Goal: Task Accomplishment & Management: Manage account settings

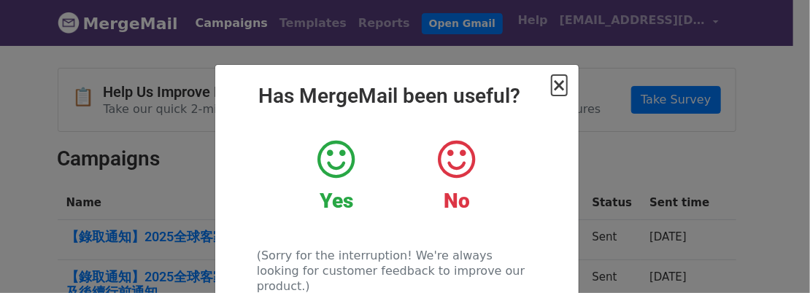
click at [551, 96] on span "×" at bounding box center [558, 85] width 15 height 20
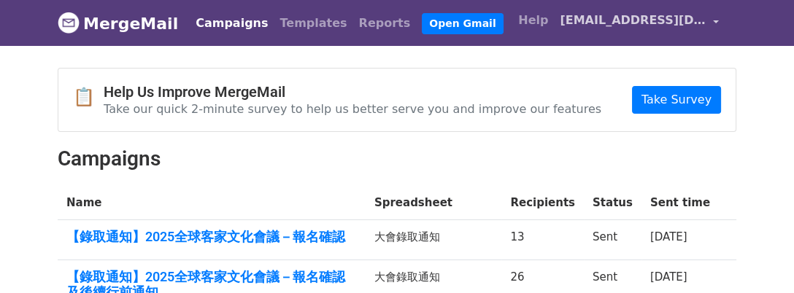
click at [706, 26] on link "[EMAIL_ADDRESS][DOMAIN_NAME]" at bounding box center [639, 23] width 171 height 34
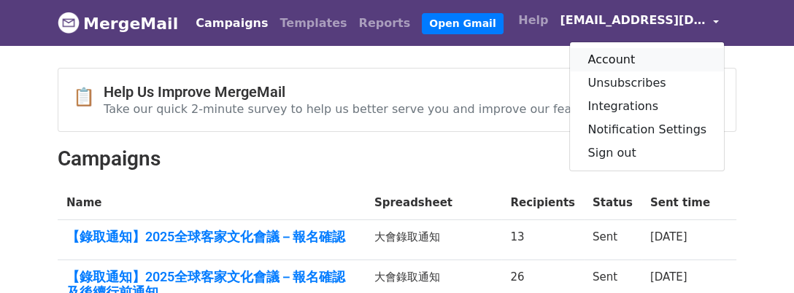
click at [573, 63] on link "Account" at bounding box center [647, 59] width 154 height 23
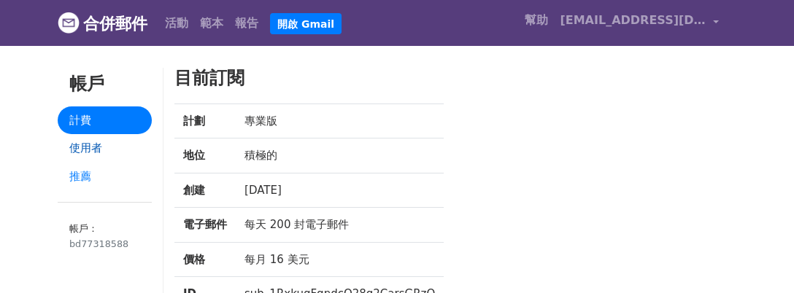
click at [97, 155] on font "使用者" at bounding box center [85, 147] width 33 height 13
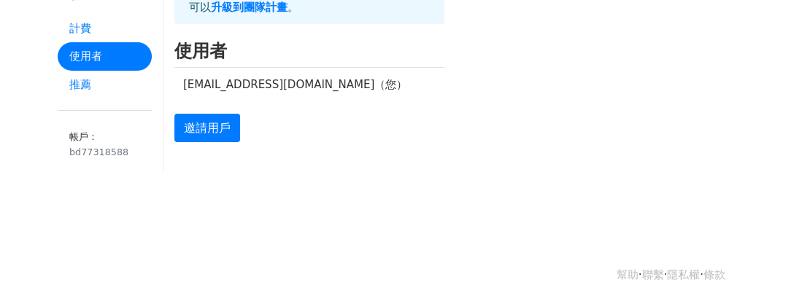
scroll to position [109, 0]
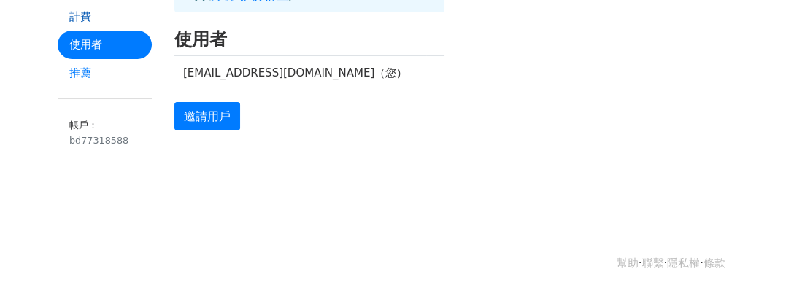
click at [104, 22] on link "計費" at bounding box center [105, 17] width 94 height 28
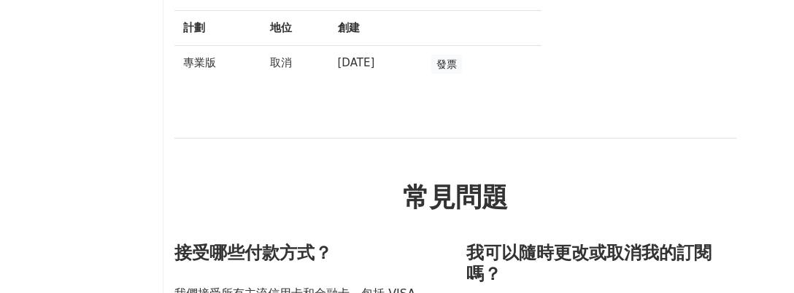
scroll to position [109, 0]
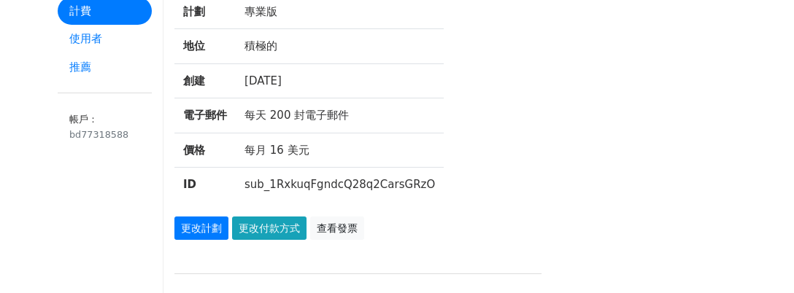
click at [267, 88] on font "[DATE]" at bounding box center [262, 80] width 37 height 13
click at [357, 234] on font "查看發票" at bounding box center [337, 228] width 41 height 12
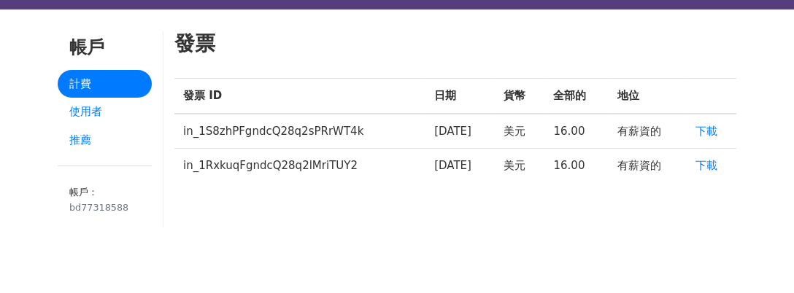
scroll to position [20, 0]
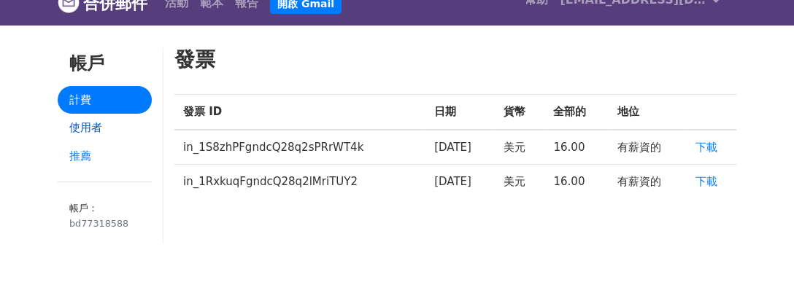
click at [112, 141] on link "使用者" at bounding box center [105, 128] width 94 height 28
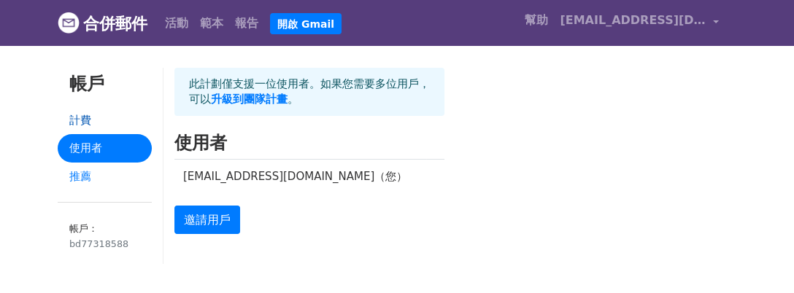
click at [109, 128] on link "計費" at bounding box center [105, 120] width 94 height 28
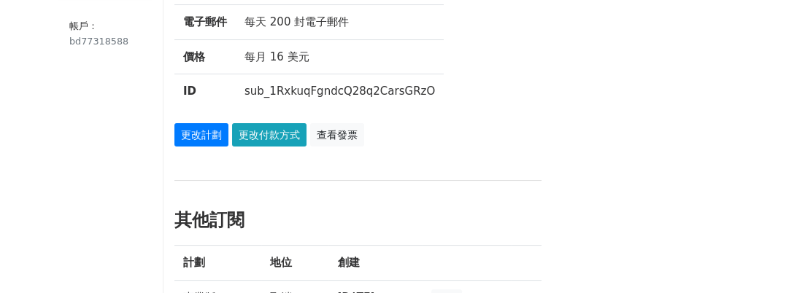
scroll to position [219, 0]
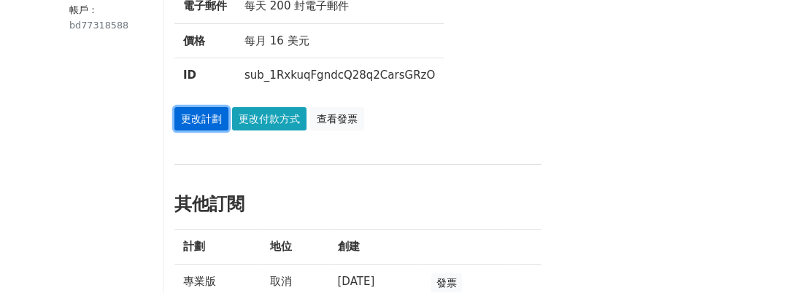
click at [209, 125] on font "更改計劃" at bounding box center [201, 119] width 41 height 12
